Goal: Transaction & Acquisition: Purchase product/service

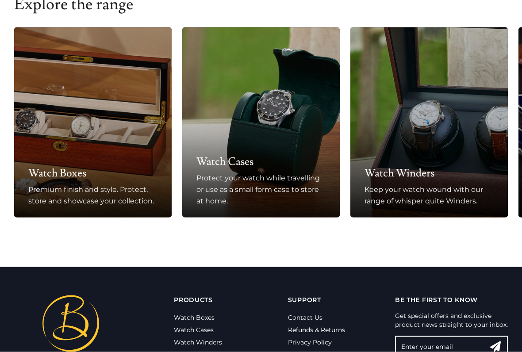
scroll to position [562, 0]
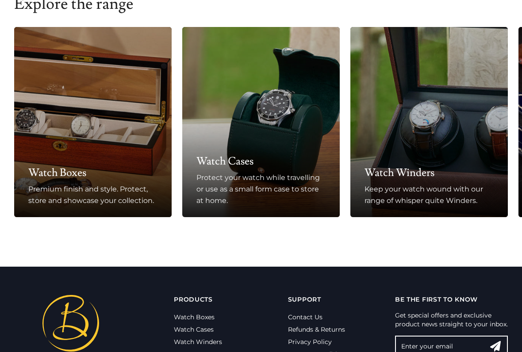
click at [55, 173] on h3 "Watch Boxes" at bounding box center [92, 173] width 129 height 14
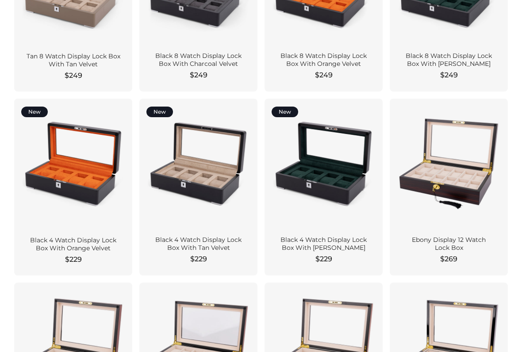
scroll to position [331, 0]
click at [488, 113] on div at bounding box center [449, 164] width 104 height 116
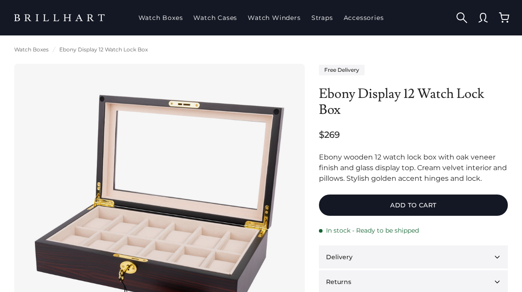
click at [491, 89] on h1 "Ebony Display 12 Watch Lock Box" at bounding box center [413, 102] width 189 height 32
click at [329, 19] on link "Straps" at bounding box center [322, 17] width 29 height 23
